Goal: Navigation & Orientation: Go to known website

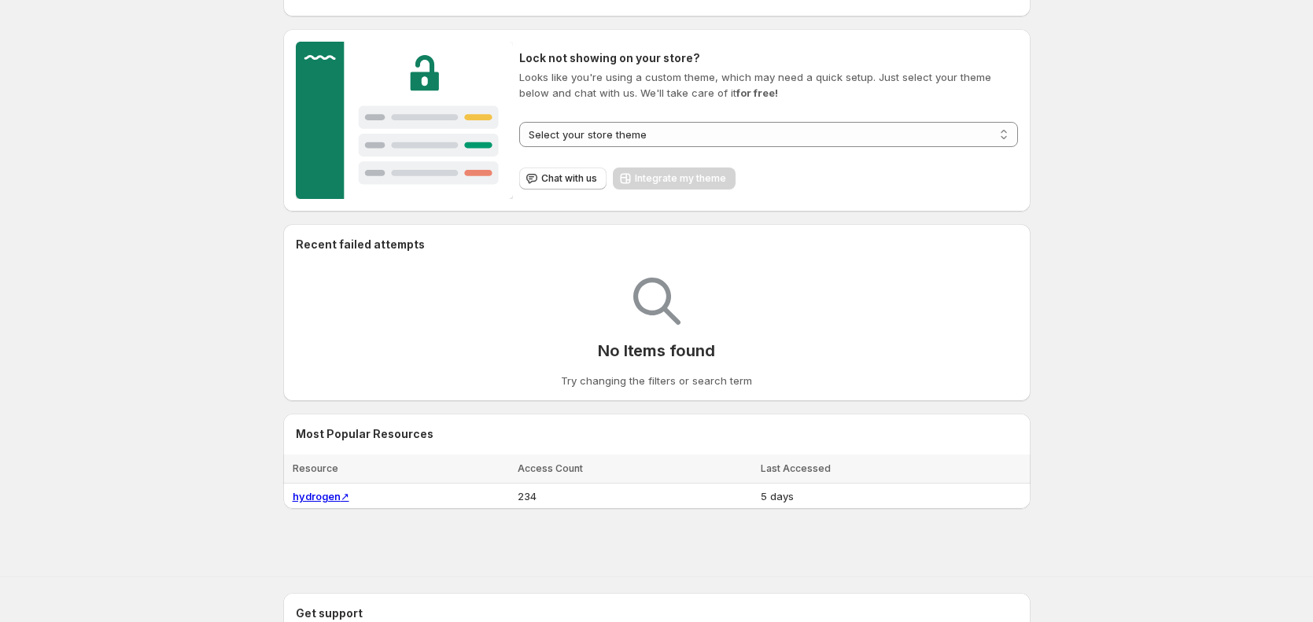
scroll to position [240, 0]
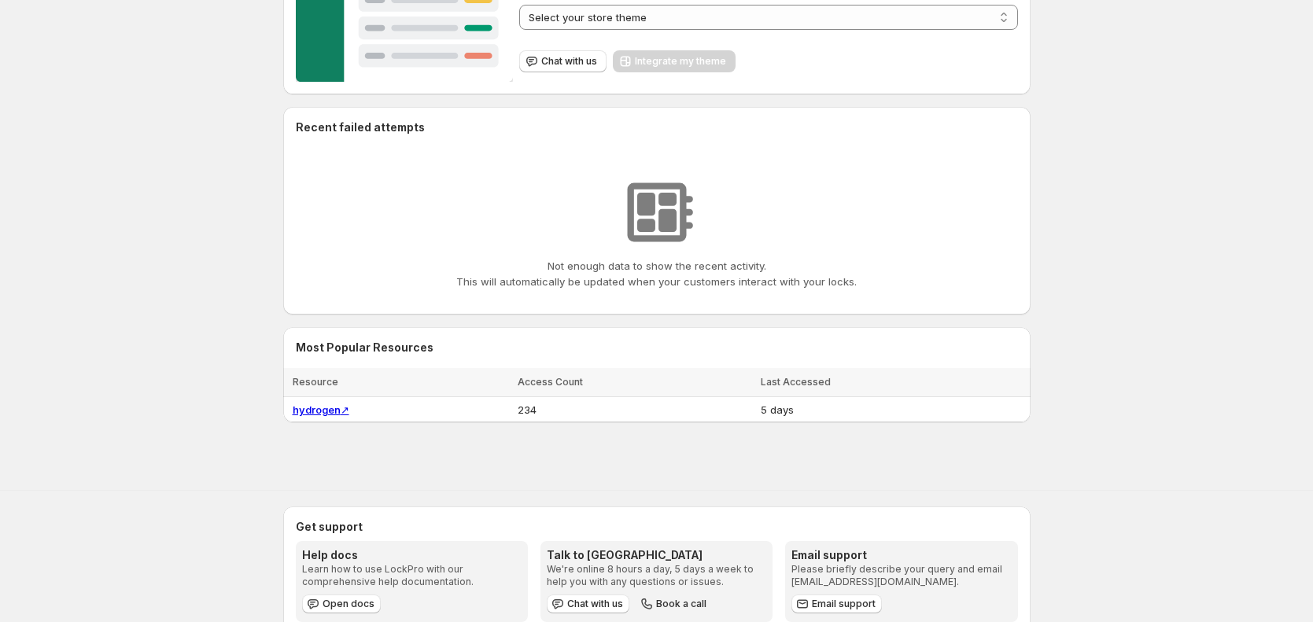
scroll to position [240, 0]
